Goal: Communication & Community: Connect with others

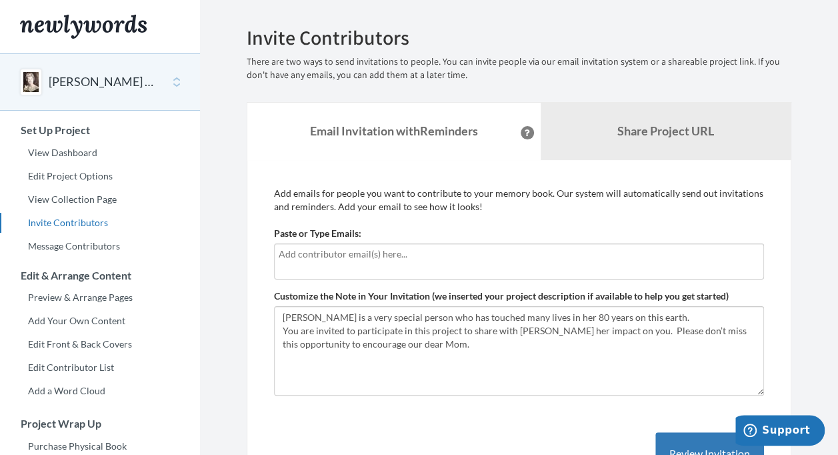
click at [384, 263] on div at bounding box center [519, 261] width 490 height 36
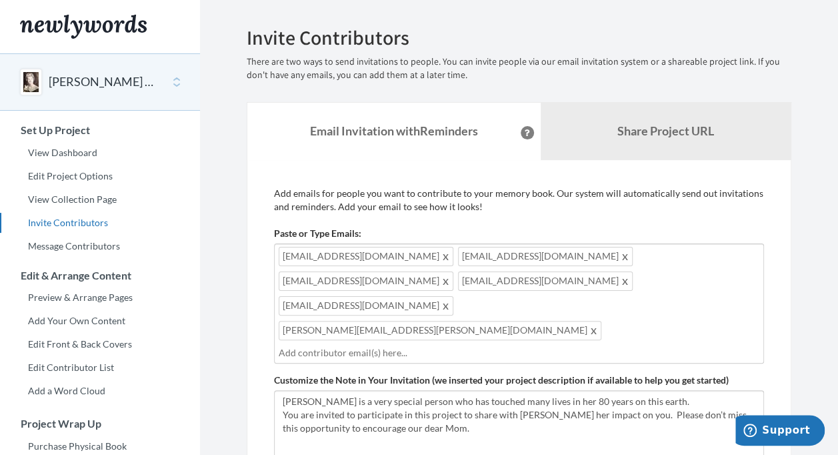
click at [548, 280] on div "shecree8s@gmail.com thechons@sbcglobal.net jcoveyusafa@gmail.com rnbarthels@gma…" at bounding box center [519, 303] width 490 height 120
paste input "v"
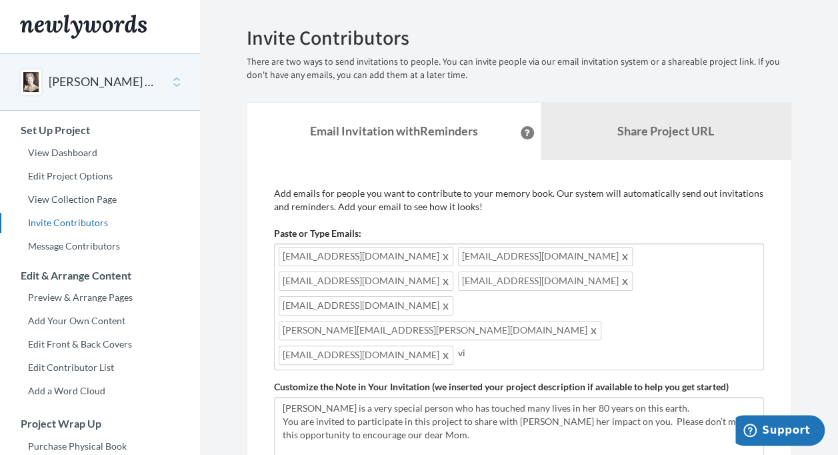
type input "v"
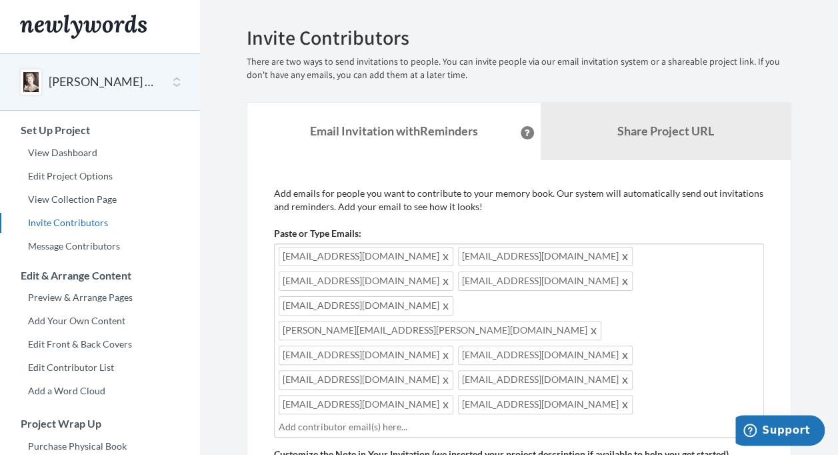
click at [451, 419] on input "text" at bounding box center [519, 426] width 480 height 15
click at [477, 419] on input "text" at bounding box center [519, 426] width 480 height 15
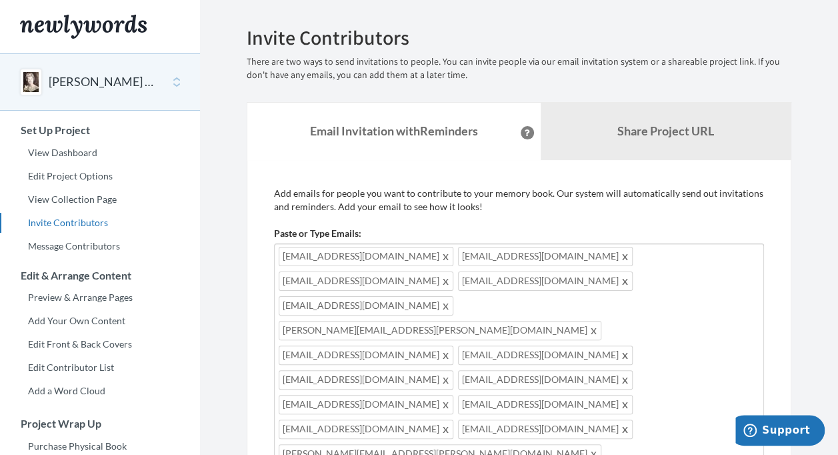
type input "[EMAIL_ADDRESS][DOMAIN_NAME]"
type input "[PERSON_NAME][EMAIL_ADDRESS][DOMAIN_NAME]"
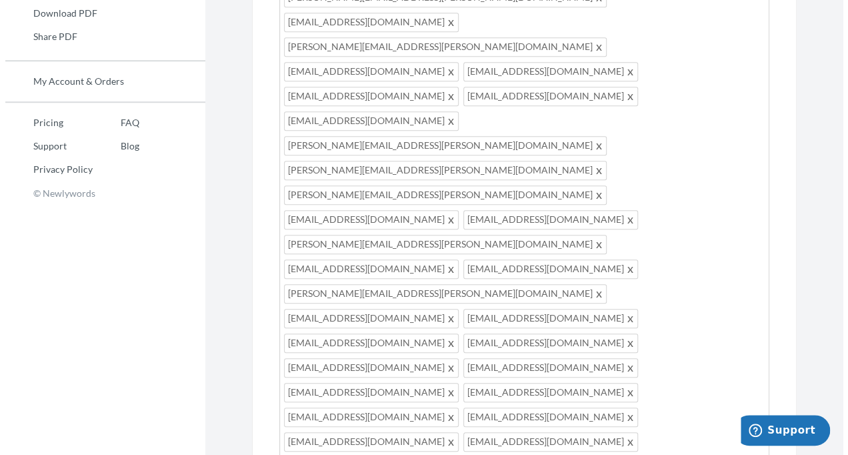
scroll to position [457, 0]
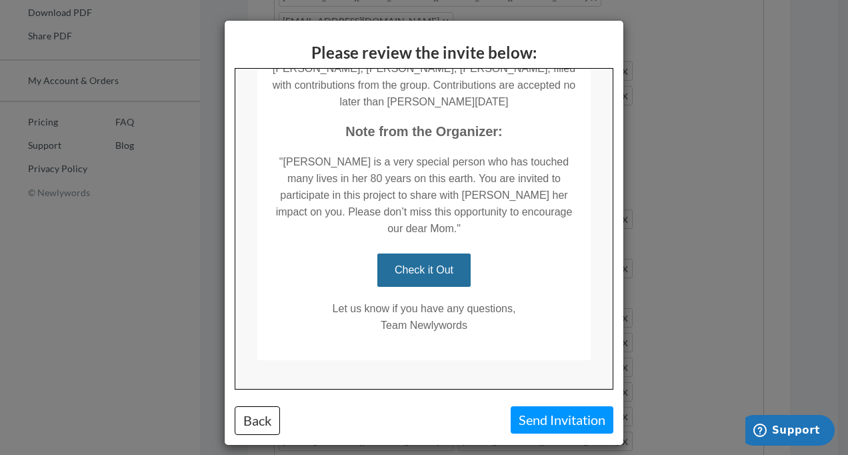
scroll to position [9, 0]
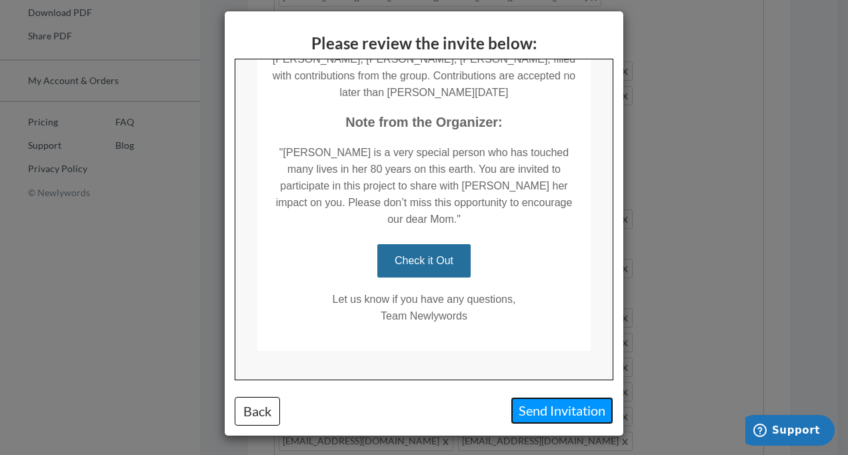
click at [570, 415] on button "Send Invitation" at bounding box center [561, 410] width 103 height 27
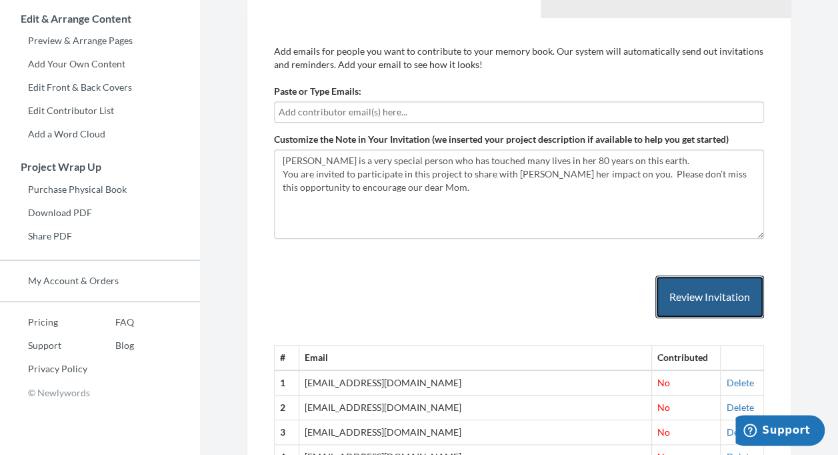
scroll to position [0, 0]
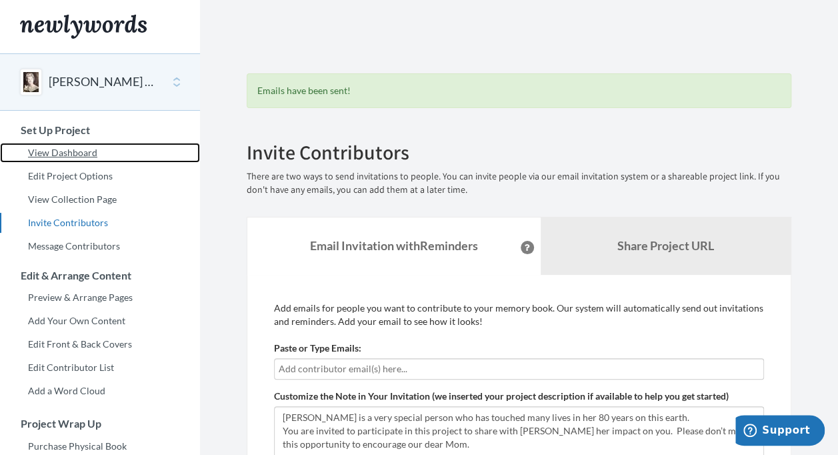
click at [84, 148] on link "View Dashboard" at bounding box center [100, 153] width 200 height 20
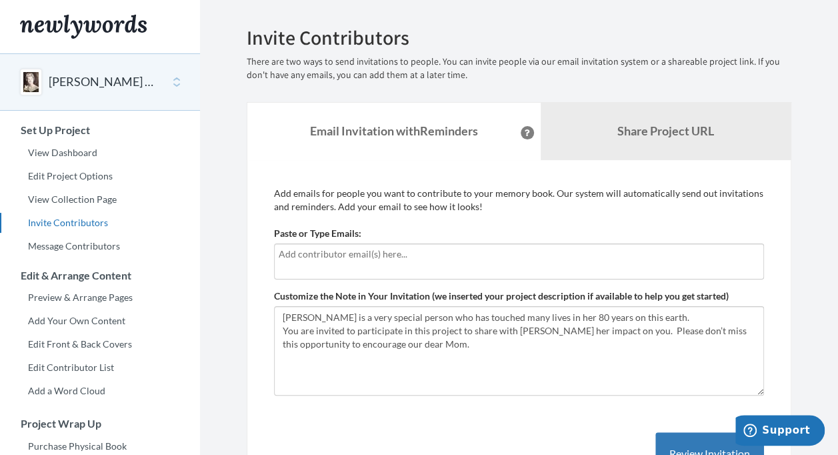
click at [379, 259] on input "text" at bounding box center [519, 254] width 480 height 15
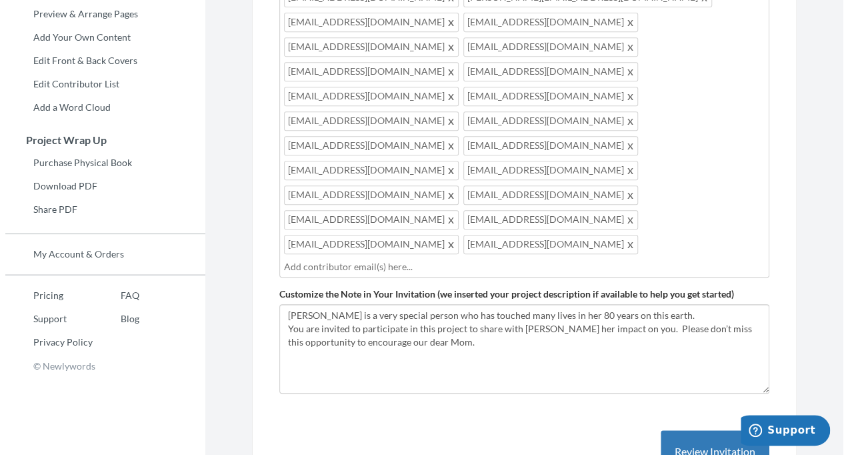
scroll to position [286, 0]
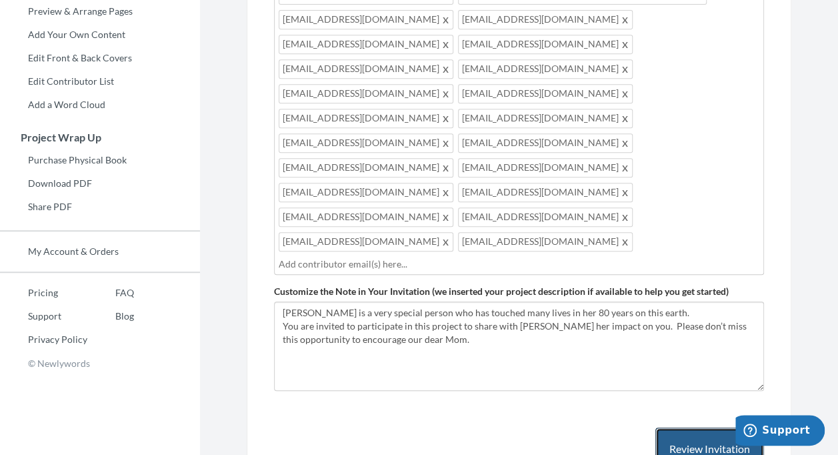
click at [708, 427] on button "Review Invitation" at bounding box center [709, 448] width 109 height 43
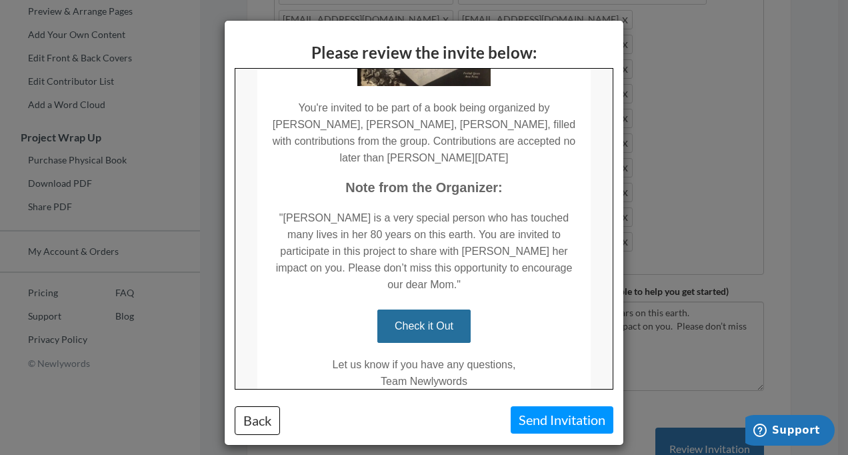
scroll to position [237, 0]
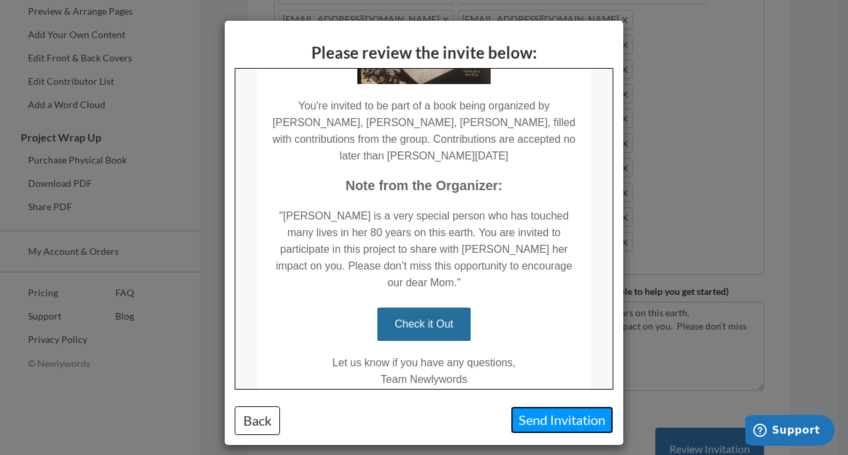
click at [548, 414] on button "Send Invitation" at bounding box center [561, 419] width 103 height 27
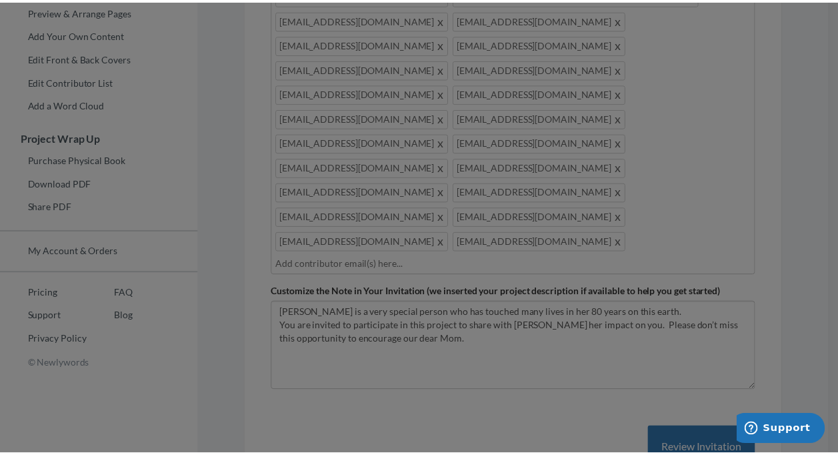
scroll to position [0, 0]
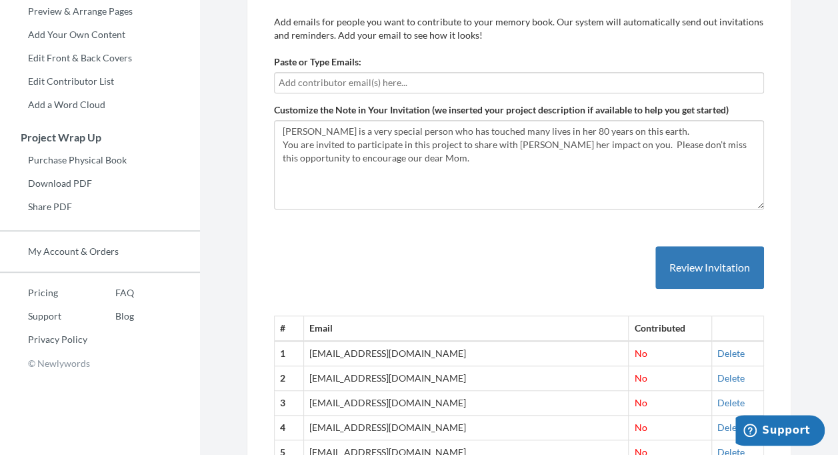
click at [317, 83] on input "text" at bounding box center [519, 82] width 480 height 15
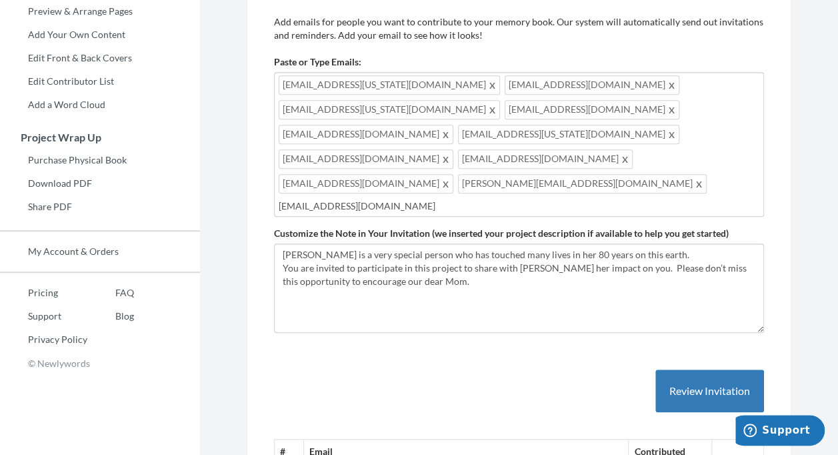
type input "[EMAIL_ADDRESS][DOMAIN_NAME]"
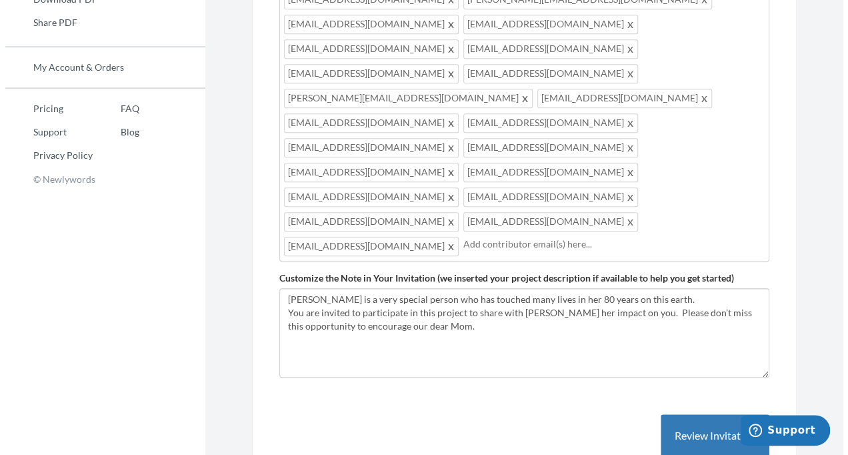
scroll to position [483, 0]
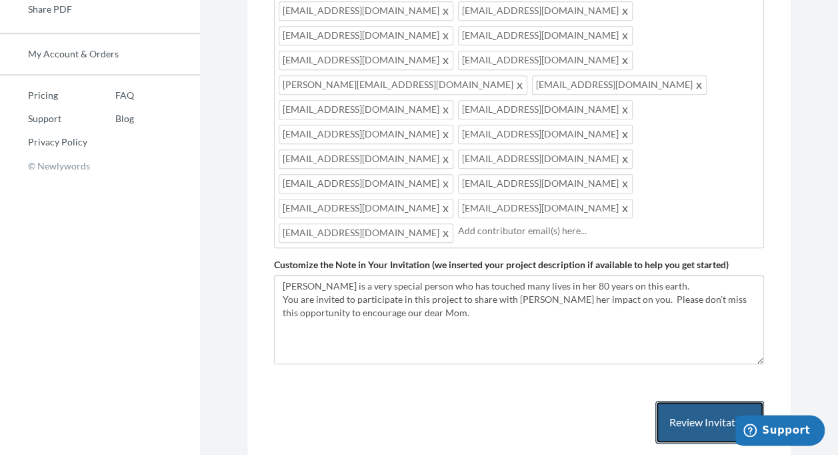
click at [712, 401] on button "Review Invitation" at bounding box center [709, 422] width 109 height 43
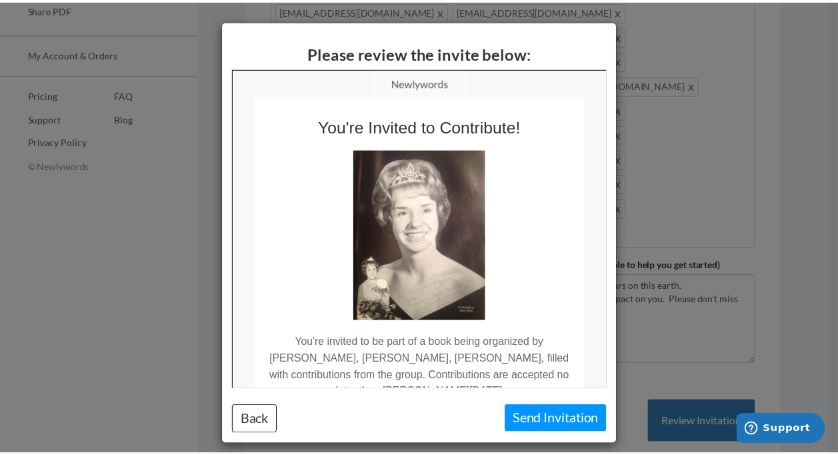
scroll to position [0, 0]
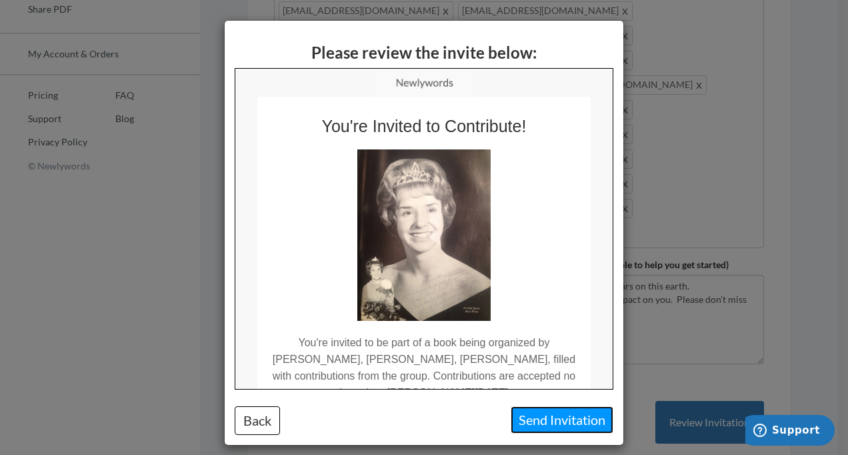
click at [545, 417] on button "Send Invitation" at bounding box center [561, 419] width 103 height 27
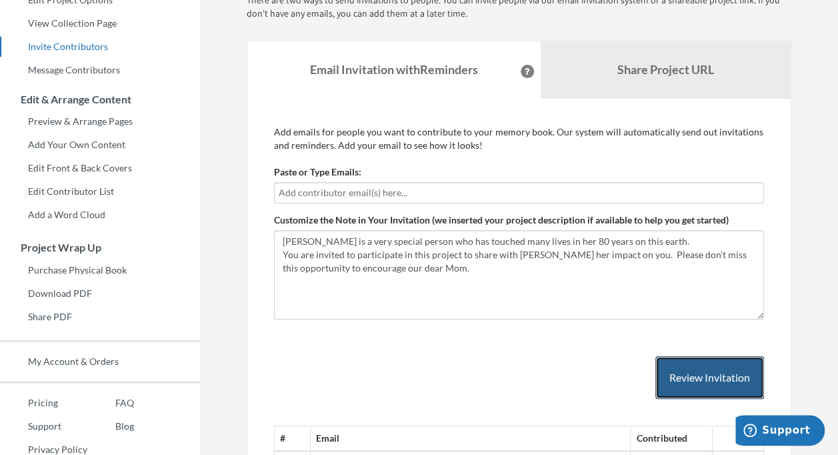
scroll to position [150, 0]
